Goal: Find specific page/section: Find specific page/section

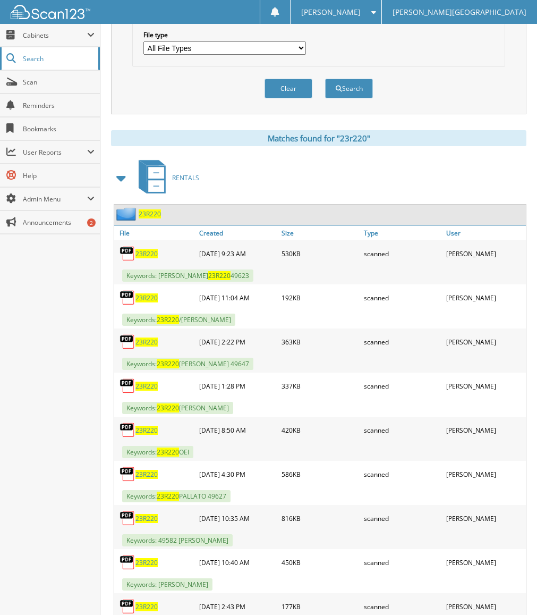
click at [57, 64] on link "Search" at bounding box center [50, 58] width 100 height 23
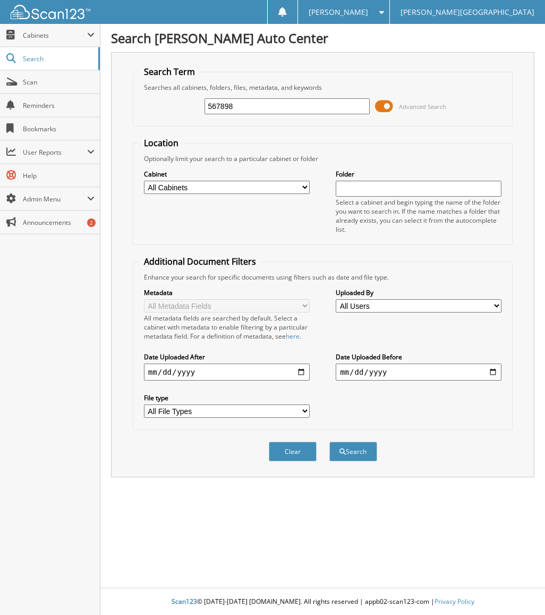
type input "567898"
click at [329, 442] on button "Search" at bounding box center [353, 452] width 48 height 20
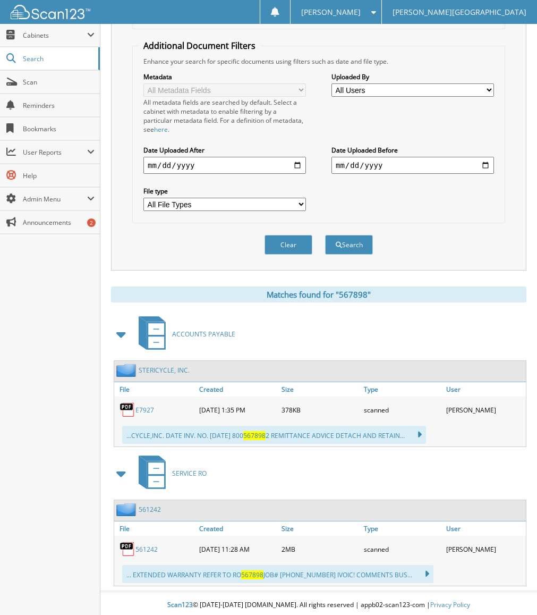
scroll to position [219, 0]
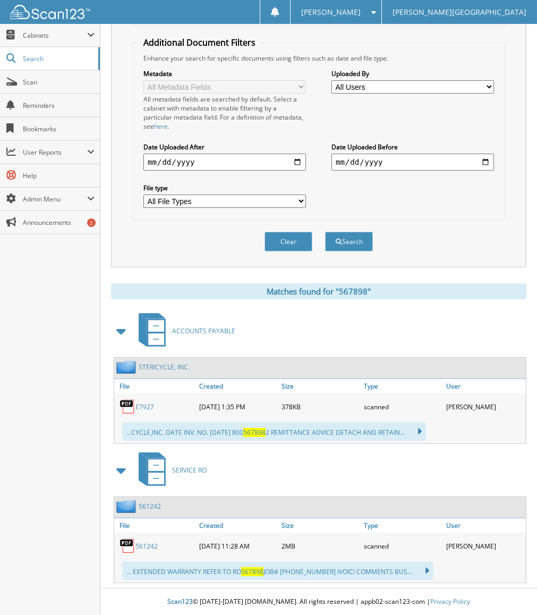
click at [155, 508] on link "561242" at bounding box center [150, 506] width 22 height 9
